Goal: Check status: Check status

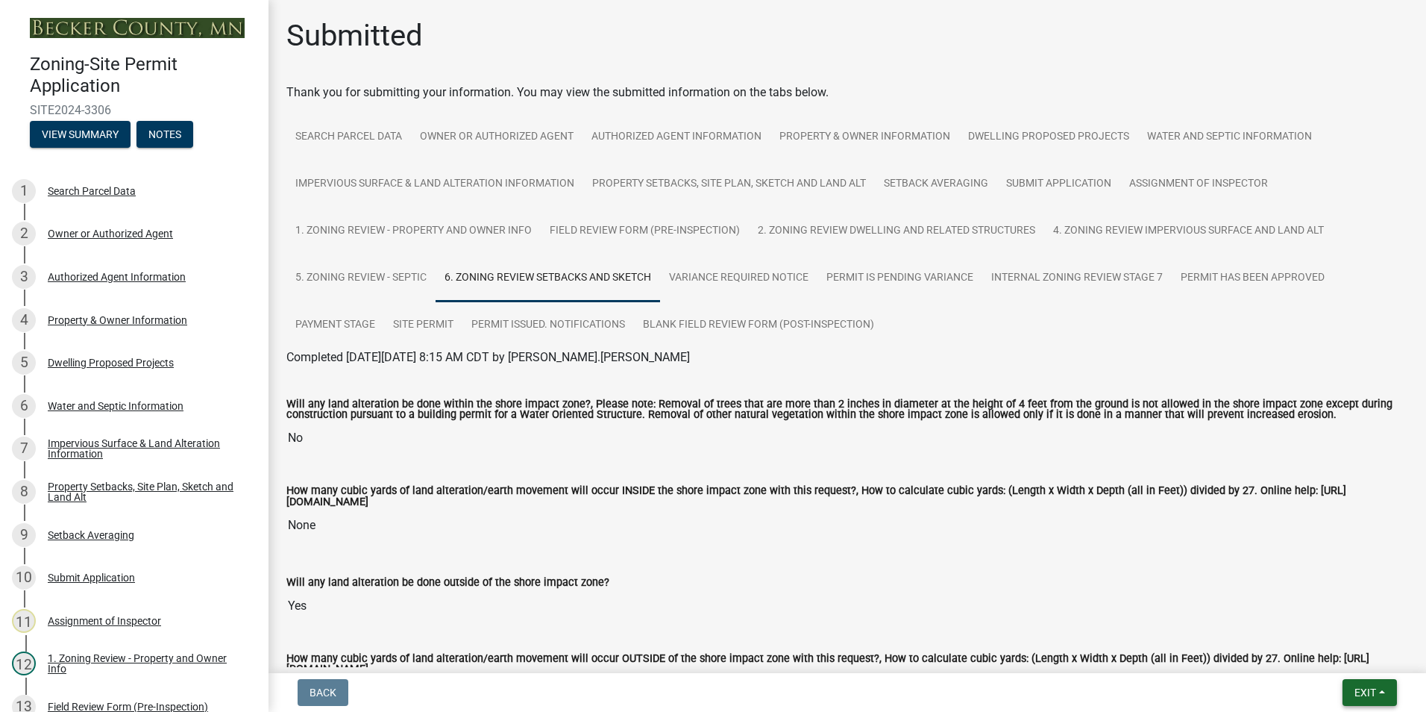
click at [1387, 690] on button "Exit" at bounding box center [1370, 692] width 54 height 27
click at [1328, 656] on button "Save & Exit" at bounding box center [1337, 653] width 119 height 36
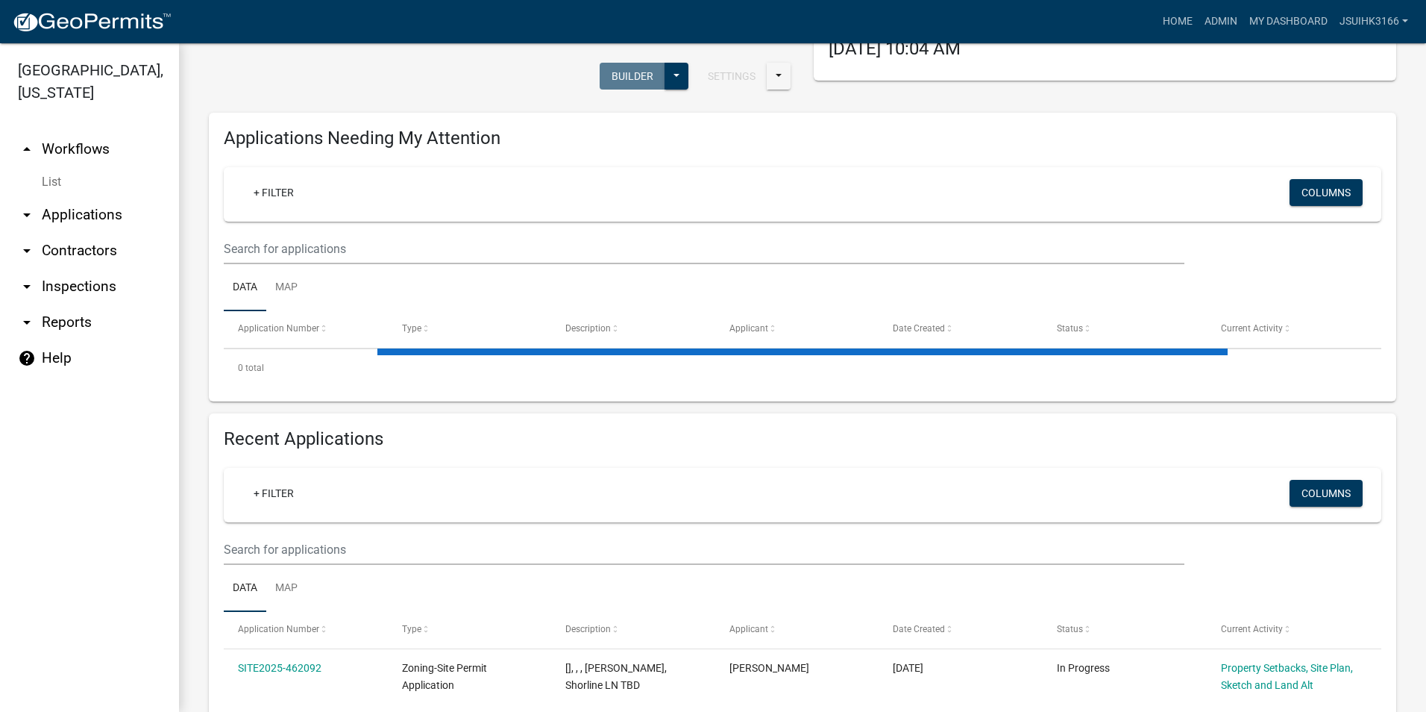
scroll to position [153, 0]
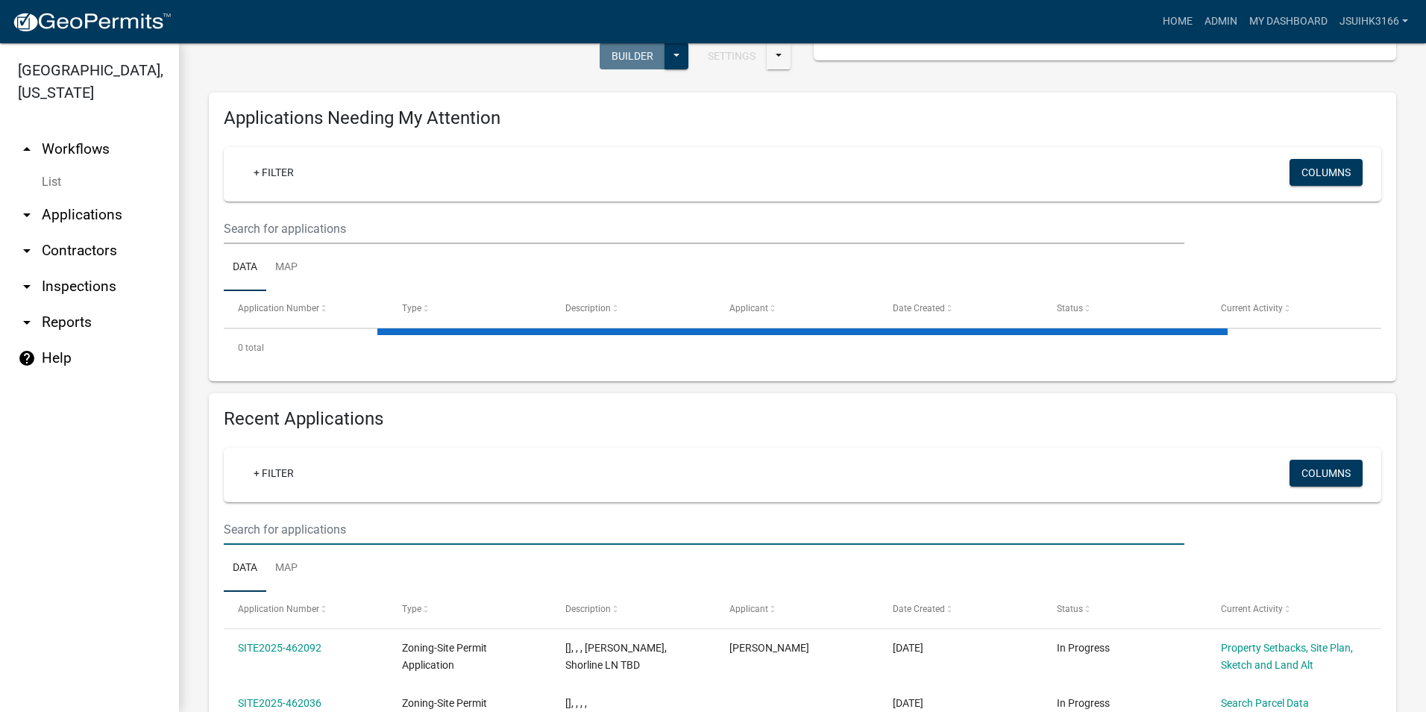
click at [316, 527] on input "text" at bounding box center [704, 529] width 961 height 31
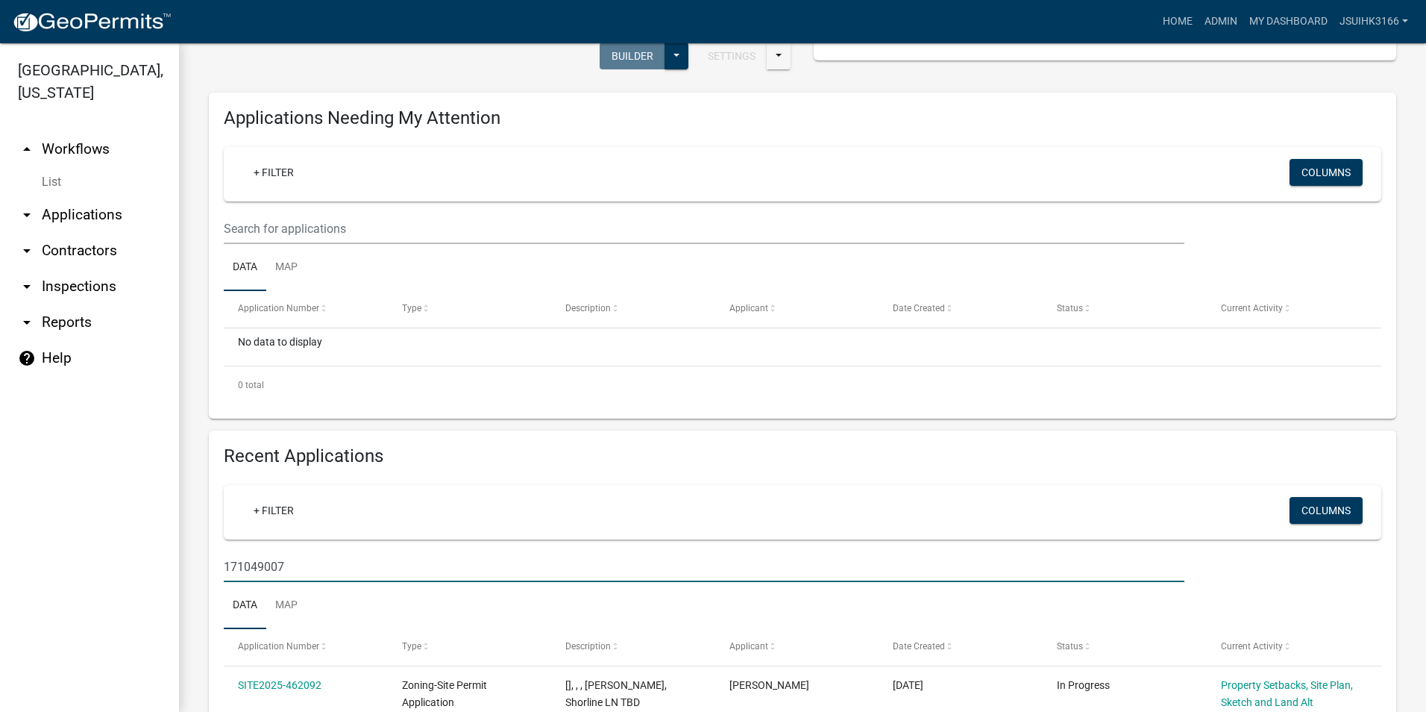
type input "171049007"
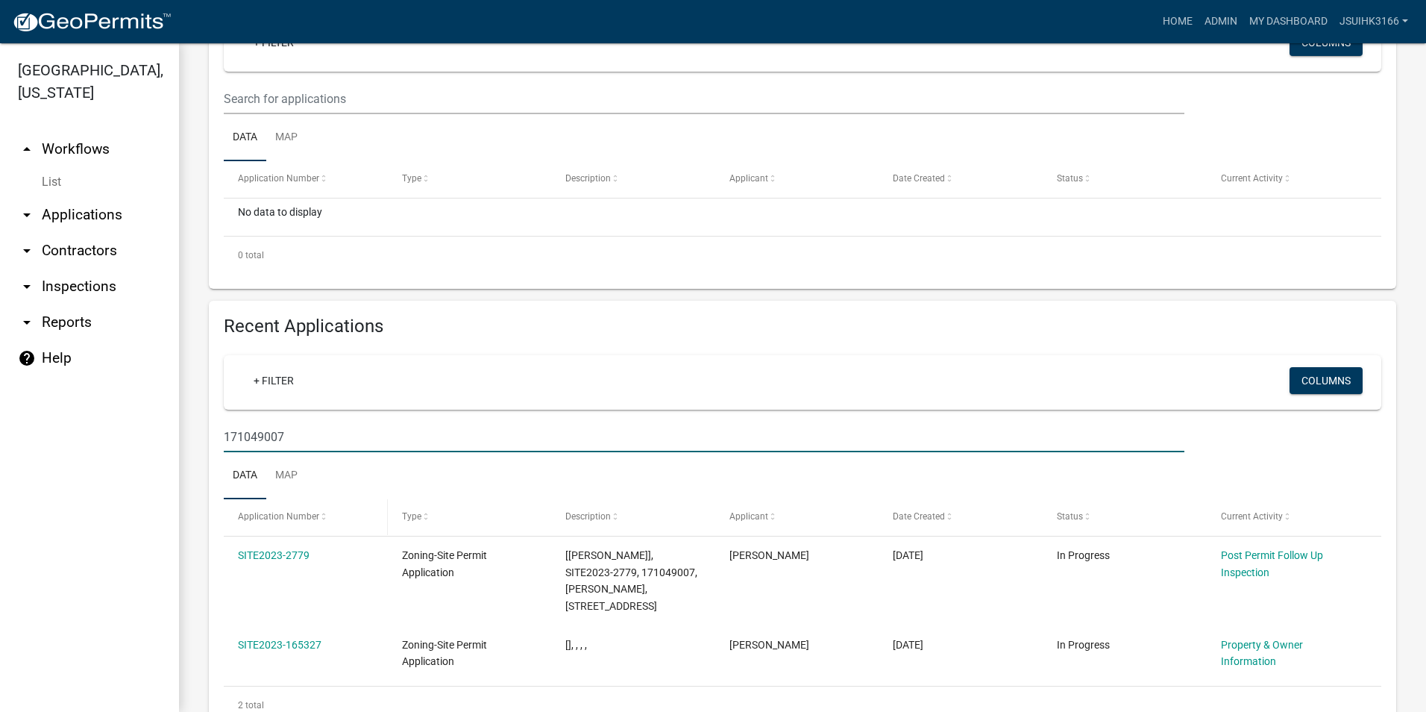
scroll to position [302, 0]
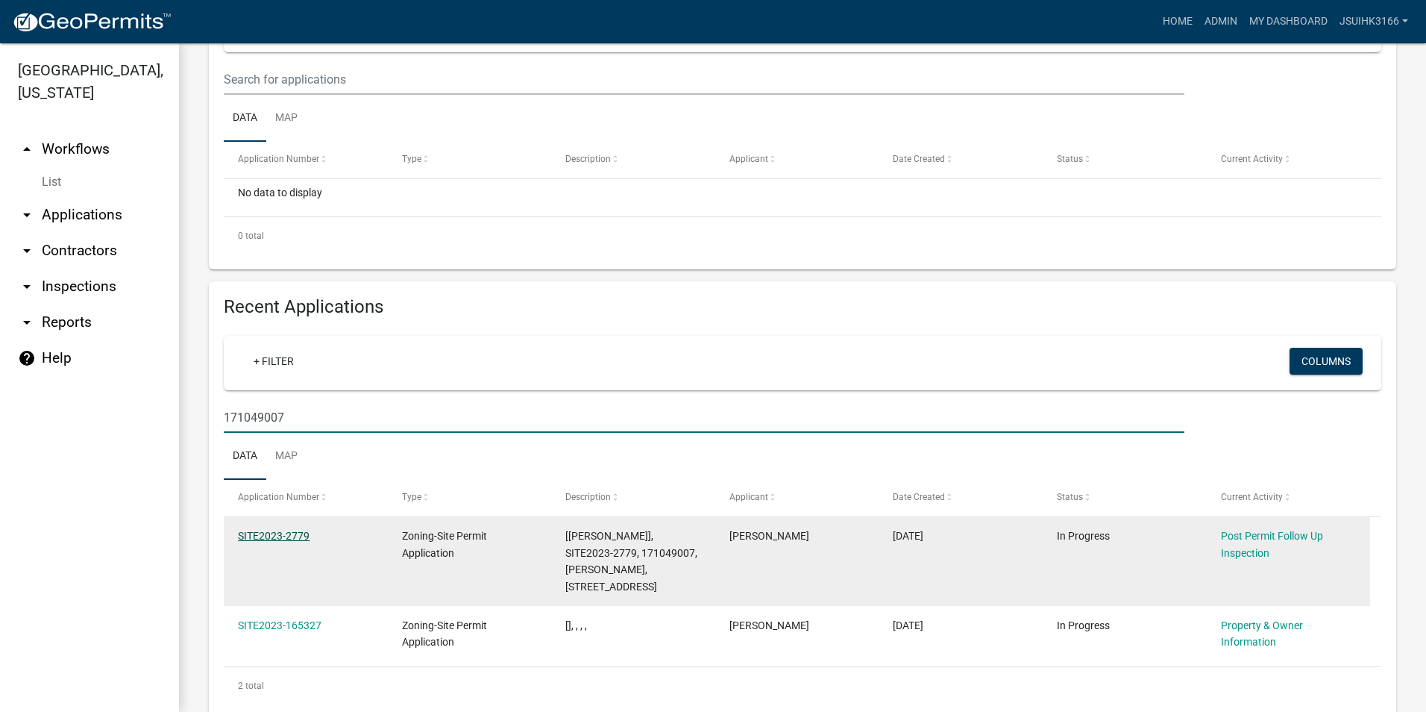
click at [295, 536] on link "SITE2023-2779" at bounding box center [274, 536] width 72 height 12
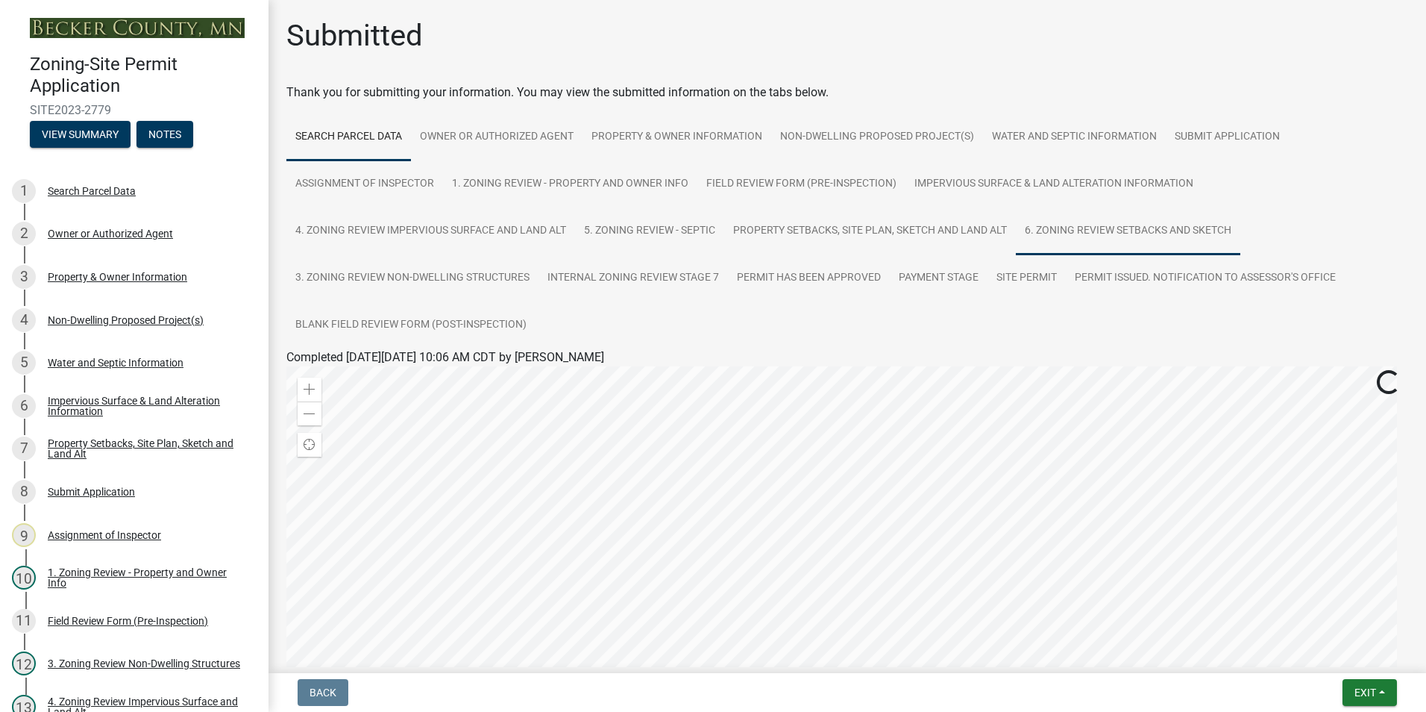
click at [1119, 228] on link "6. Zoning Review Setbacks and Sketch" at bounding box center [1128, 231] width 225 height 48
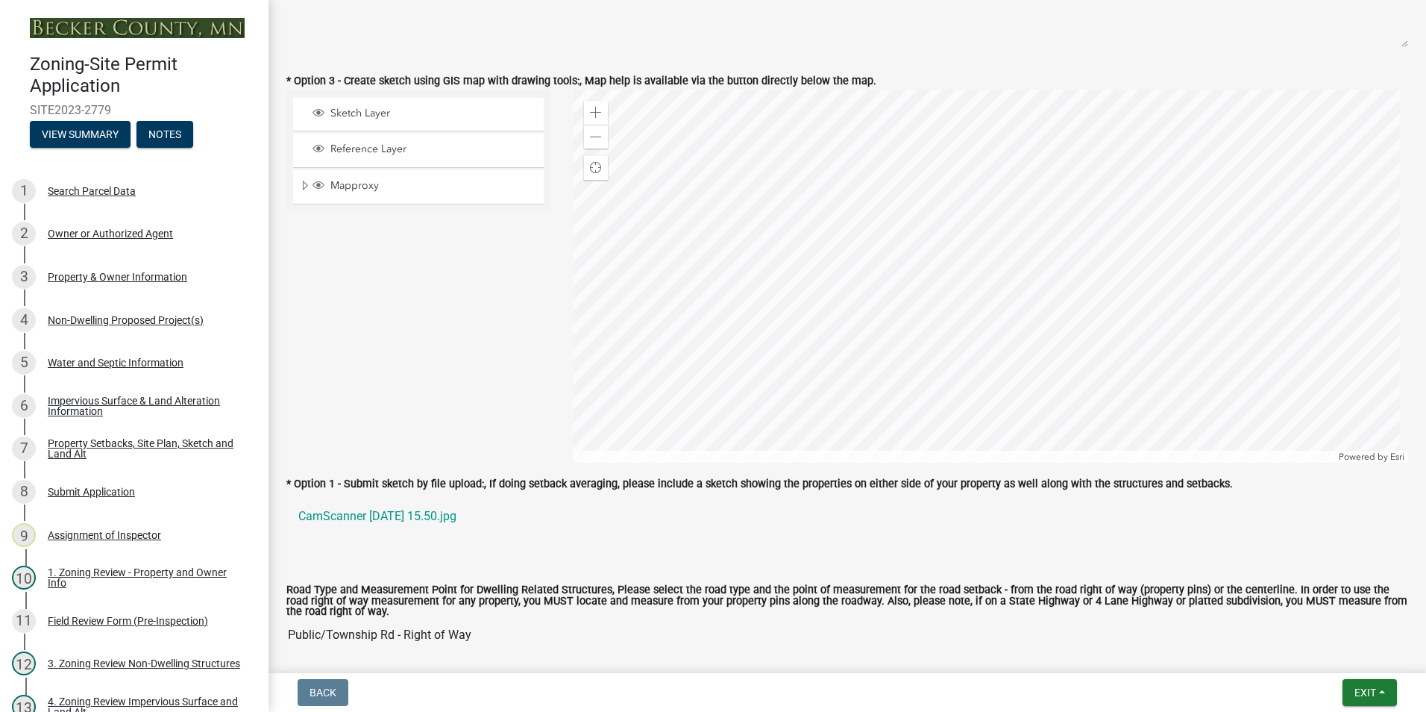
scroll to position [1119, 0]
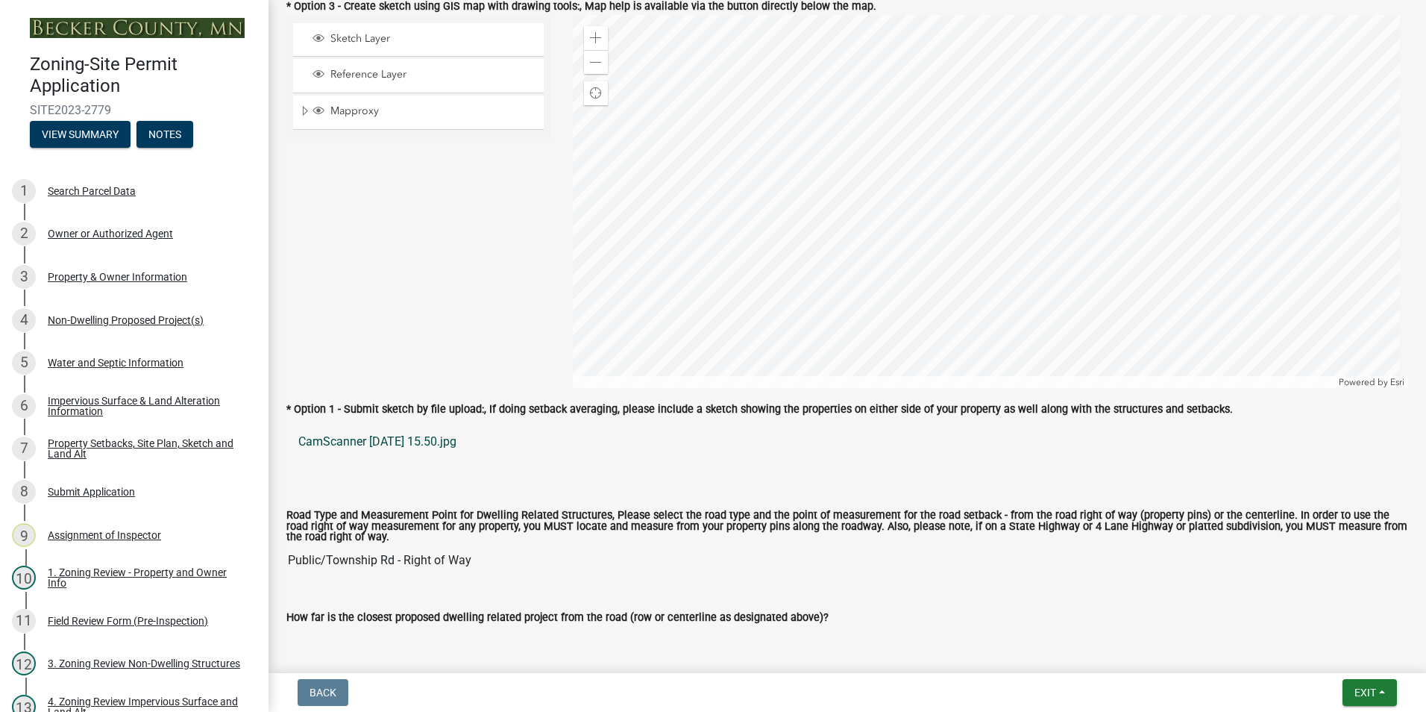
click at [382, 443] on link "CamScanner [DATE] 15.50.jpg" at bounding box center [847, 442] width 1122 height 36
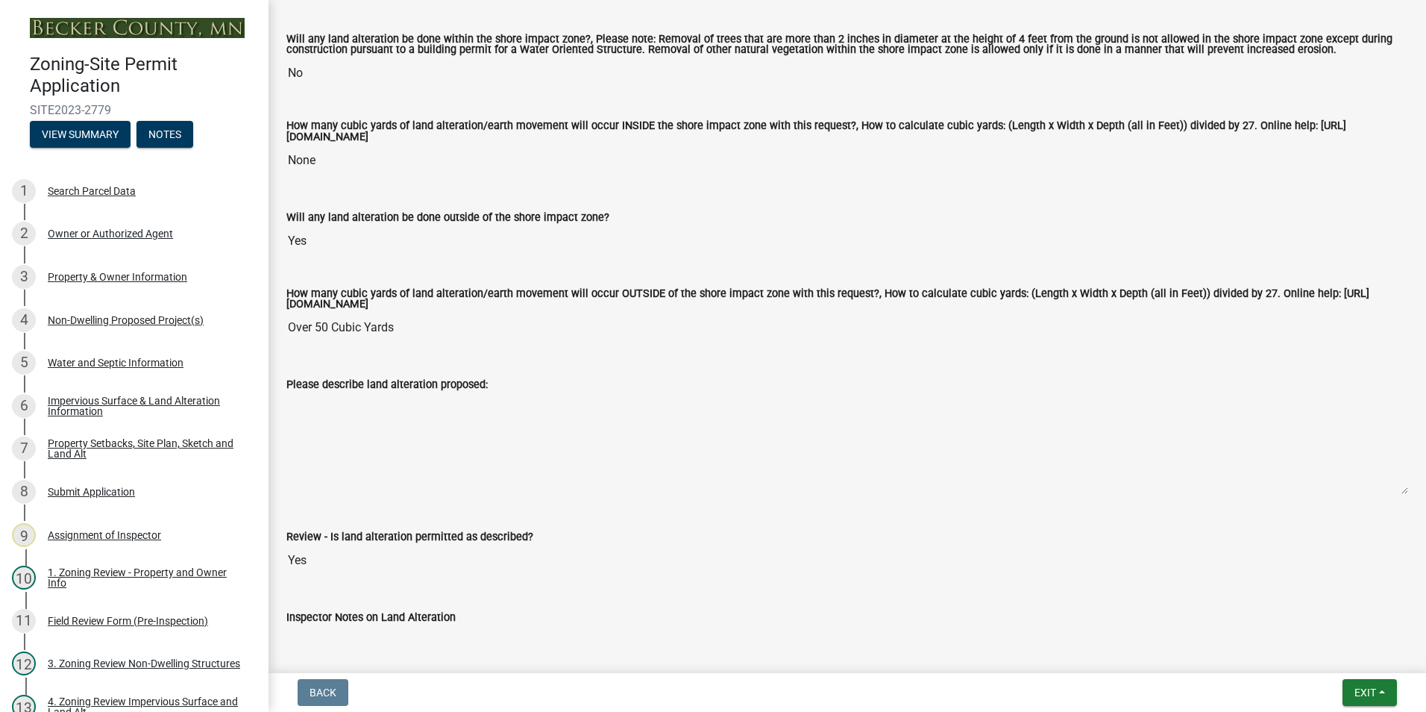
scroll to position [0, 0]
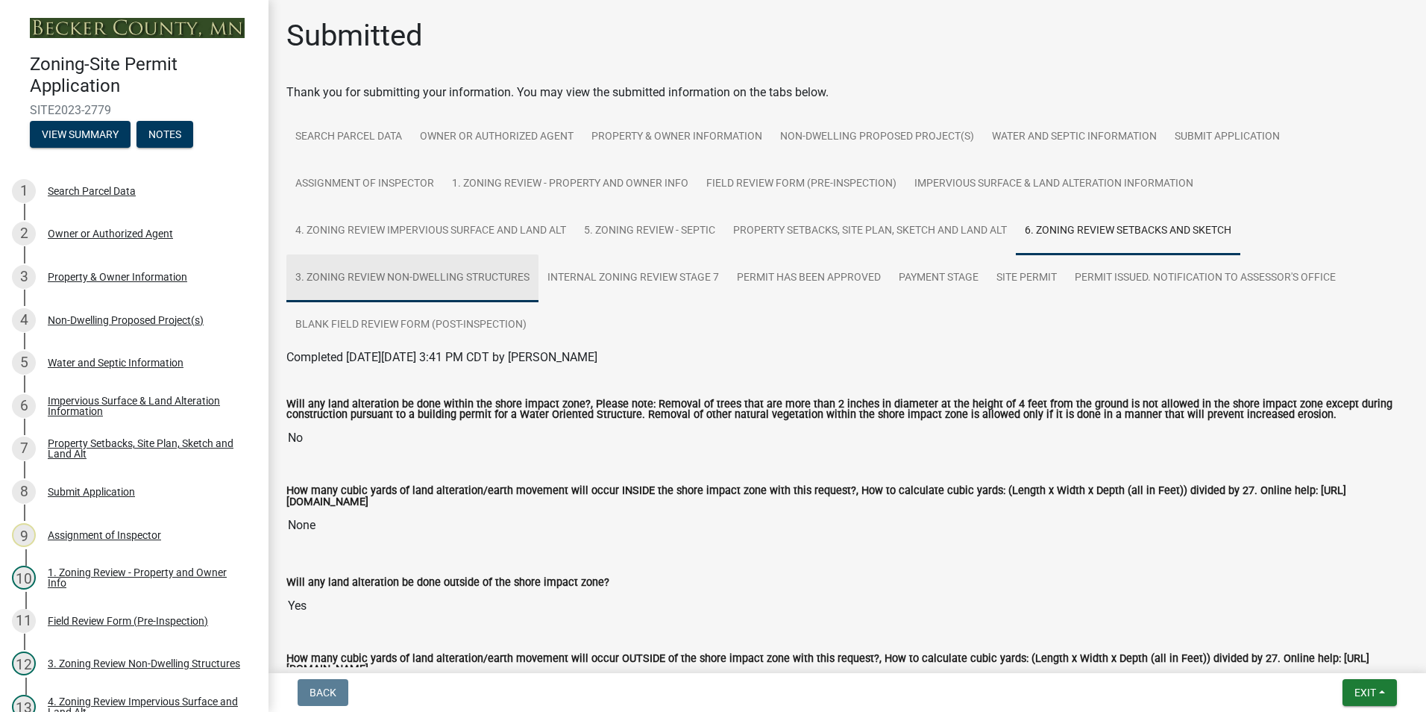
click at [477, 285] on link "3. Zoning Review Non-Dwelling Structures" at bounding box center [412, 278] width 252 height 48
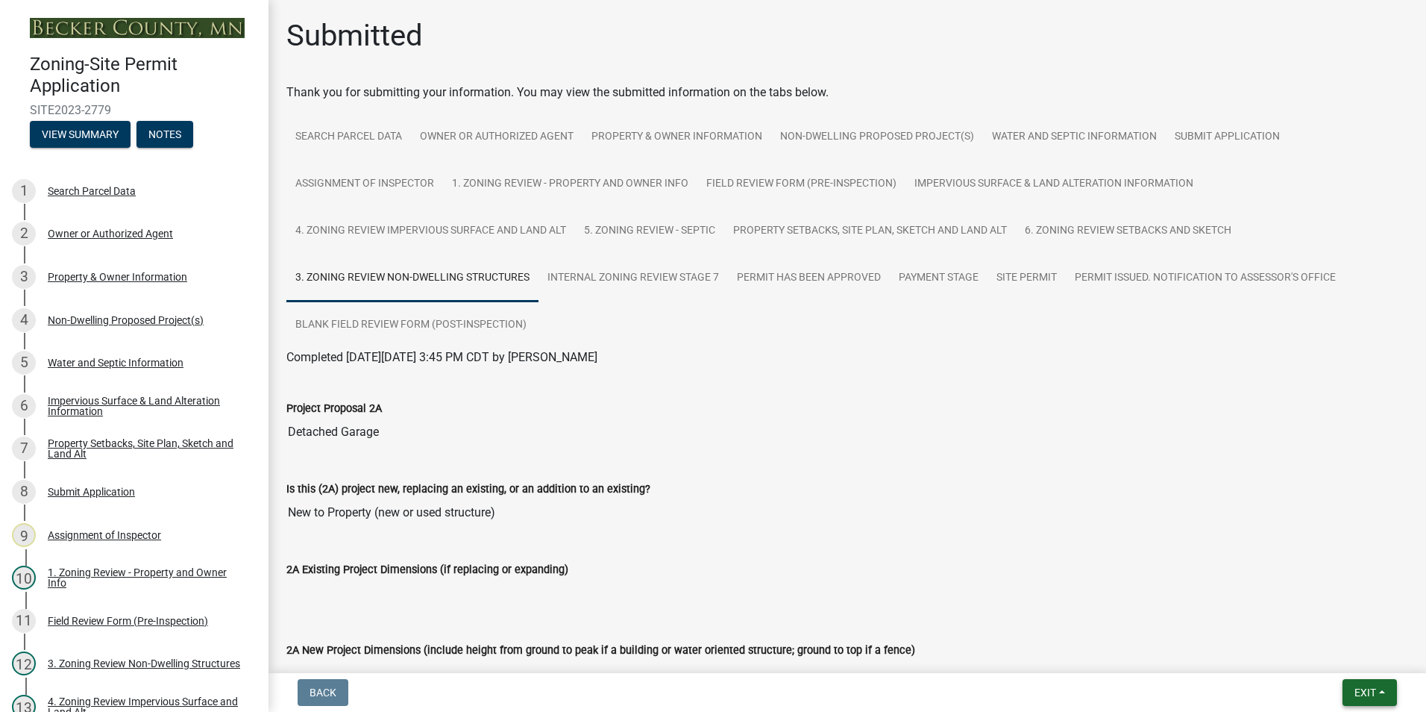
click at [1378, 698] on button "Exit" at bounding box center [1370, 692] width 54 height 27
click at [1335, 655] on button "Save & Exit" at bounding box center [1337, 653] width 119 height 36
